Goal: Book appointment/travel/reservation

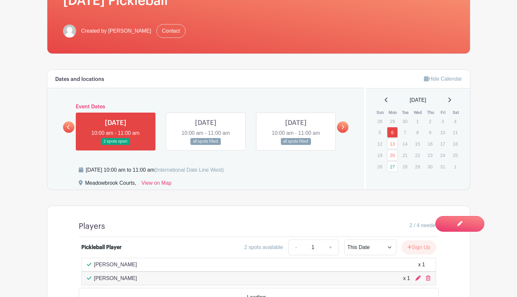
scroll to position [169, 0]
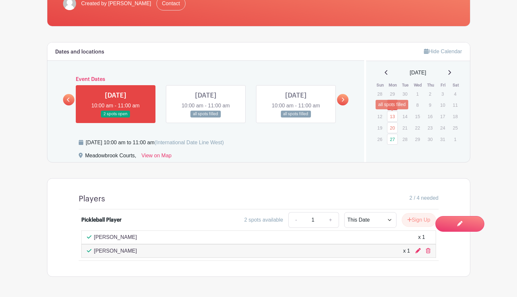
click at [393, 115] on link "13" at bounding box center [392, 116] width 11 height 11
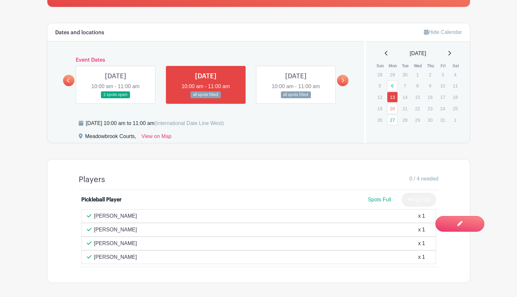
scroll to position [189, 0]
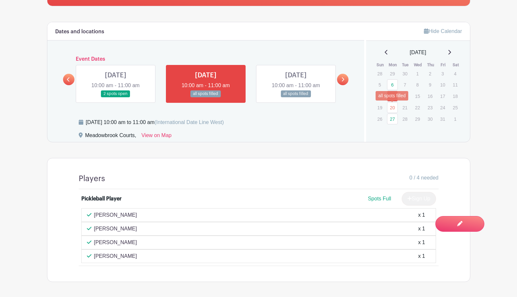
click at [393, 108] on link "20" at bounding box center [392, 107] width 11 height 11
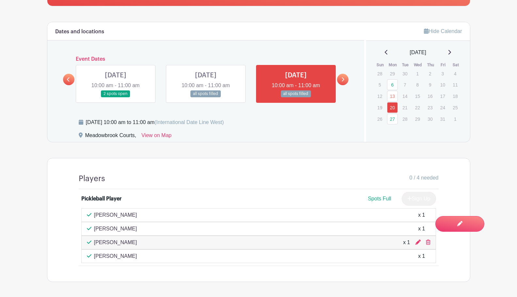
click at [116, 97] on link at bounding box center [116, 97] width 0 height 0
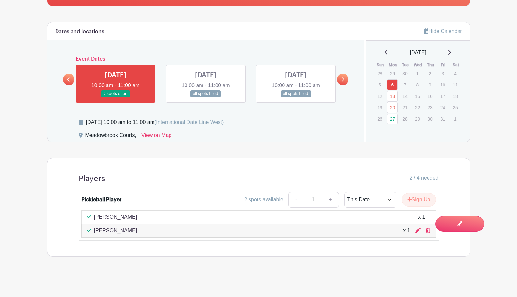
click at [235, 176] on div "2 / 4 needed" at bounding box center [272, 178] width 334 height 9
